Goal: Transaction & Acquisition: Download file/media

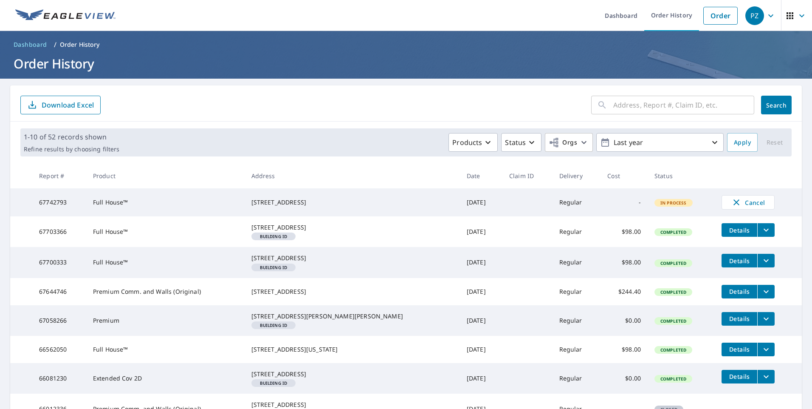
scroll to position [42, 0]
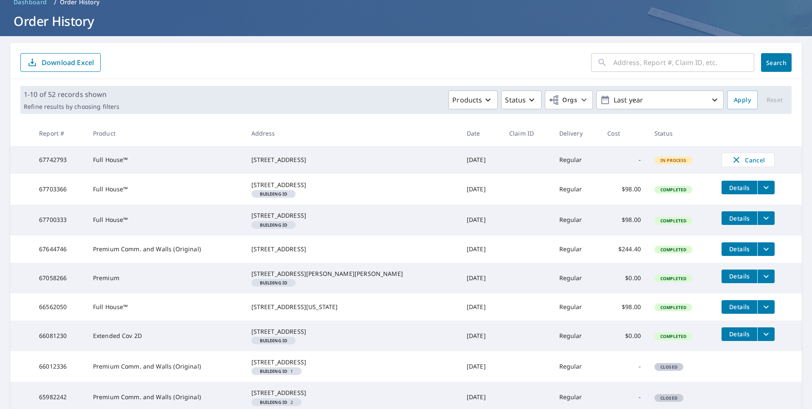
click at [729, 191] on span "Details" at bounding box center [739, 188] width 25 height 8
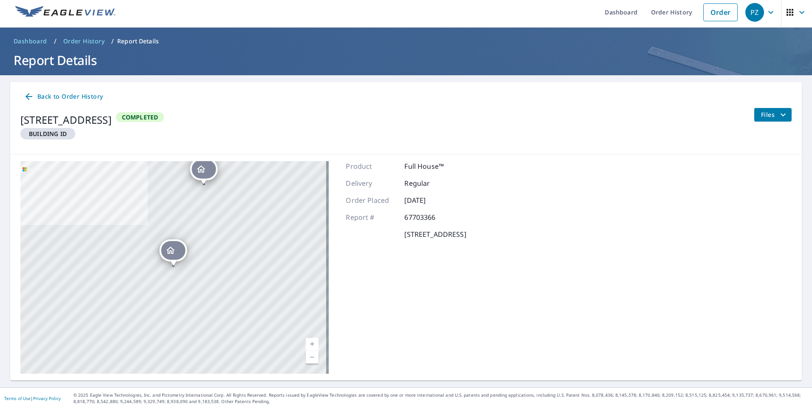
click at [762, 116] on span "Files" at bounding box center [774, 115] width 27 height 10
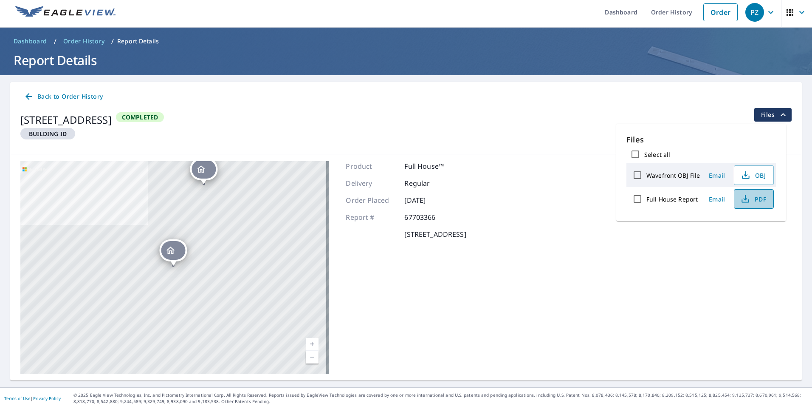
click at [740, 200] on icon "button" at bounding box center [745, 199] width 10 height 10
click at [51, 99] on span "Back to Order History" at bounding box center [63, 96] width 79 height 11
